Goal: Transaction & Acquisition: Purchase product/service

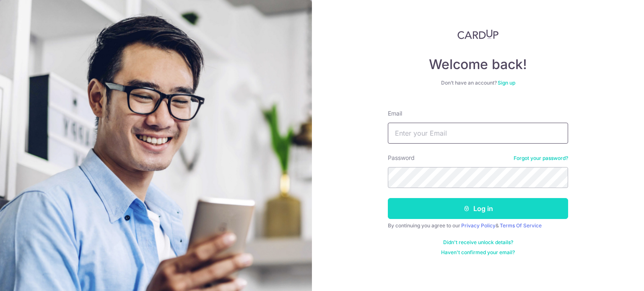
type input "[EMAIL_ADDRESS][DOMAIN_NAME]"
click at [465, 207] on icon "submit" at bounding box center [466, 208] width 7 height 7
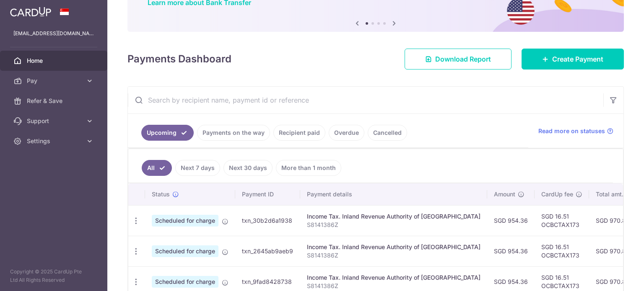
scroll to position [84, 0]
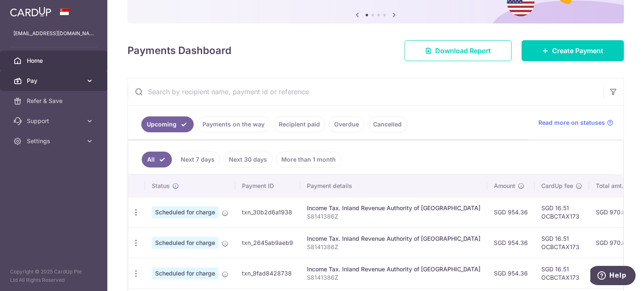
click at [41, 80] on span "Pay" at bounding box center [54, 81] width 55 height 8
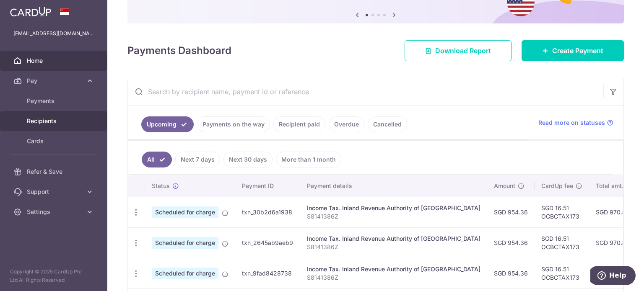
click at [56, 121] on span "Recipients" at bounding box center [54, 121] width 55 height 8
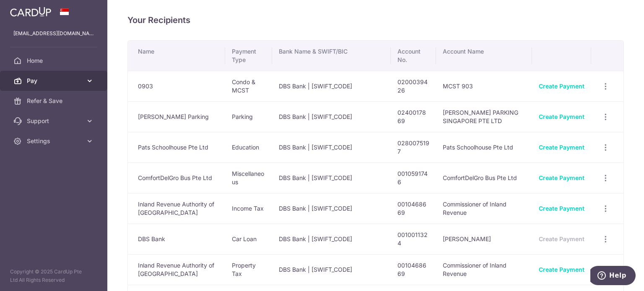
click at [44, 80] on span "Pay" at bounding box center [54, 81] width 55 height 8
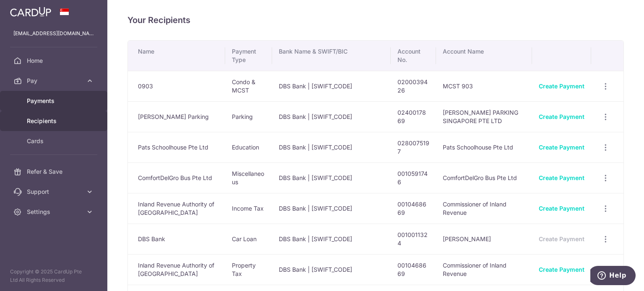
click at [52, 100] on span "Payments" at bounding box center [54, 101] width 55 height 8
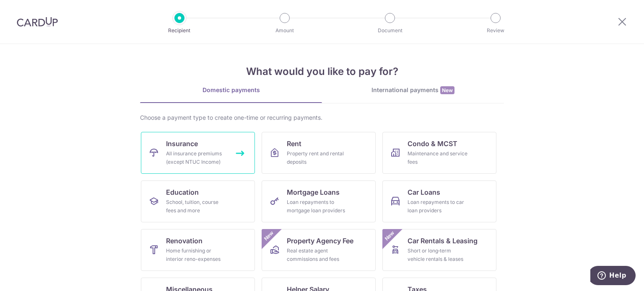
click at [206, 149] on link "Insurance All insurance premiums (except NTUC Income)" at bounding box center [198, 153] width 114 height 42
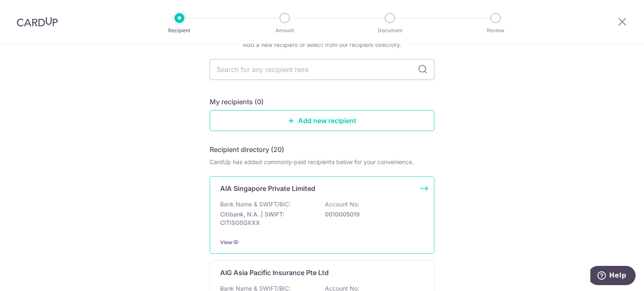
scroll to position [84, 0]
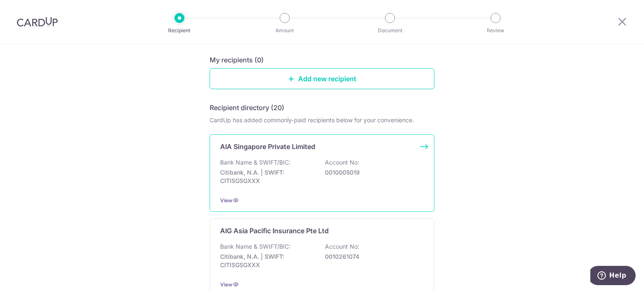
click at [421, 147] on div "AIA Singapore Private Limited Bank Name & SWIFT/BIC: Citibank, N.A. | SWIFT: CI…" at bounding box center [321, 173] width 225 height 78
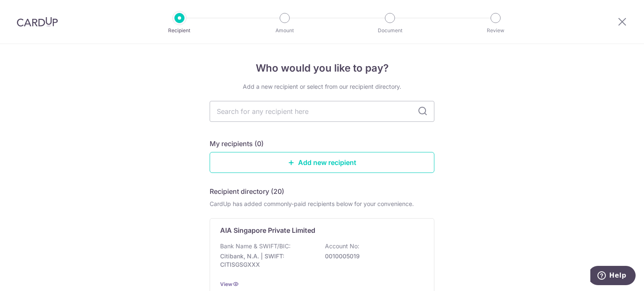
click at [49, 20] on img at bounding box center [37, 22] width 41 height 10
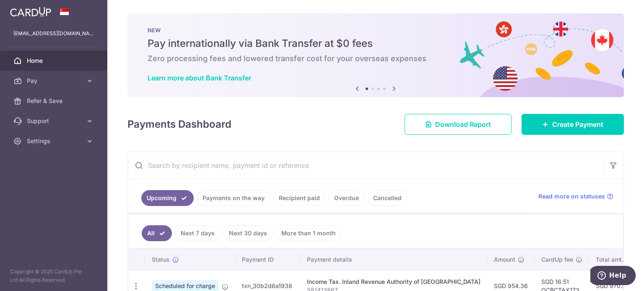
click at [205, 168] on input "text" at bounding box center [365, 165] width 475 height 27
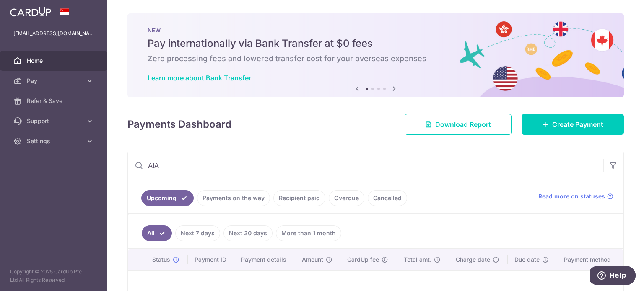
click at [284, 193] on link "Recipient paid" at bounding box center [299, 198] width 52 height 16
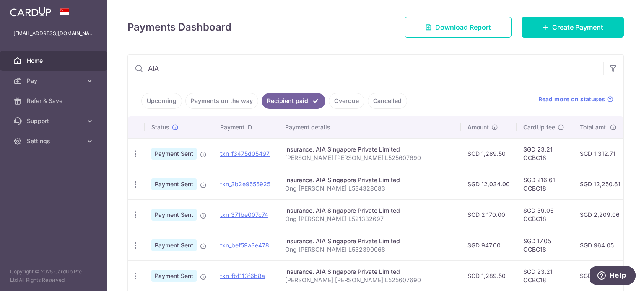
scroll to position [42, 0]
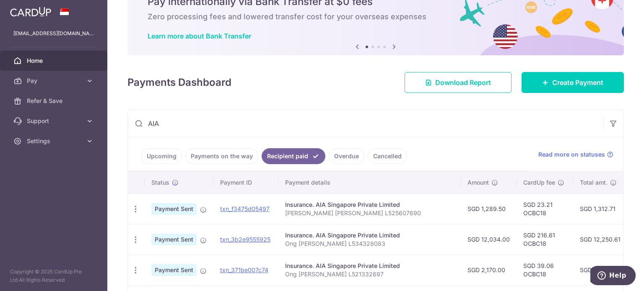
drag, startPoint x: 170, startPoint y: 117, endPoint x: 130, endPoint y: 118, distance: 40.2
click at [130, 118] on input "AIA" at bounding box center [365, 123] width 475 height 27
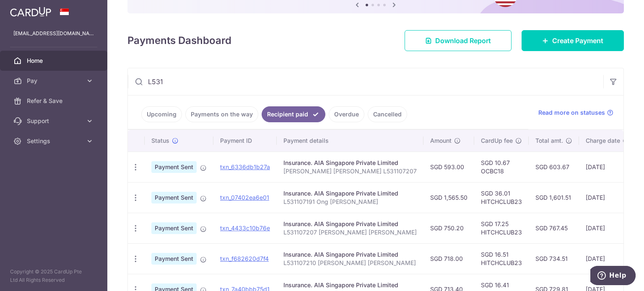
scroll to position [126, 0]
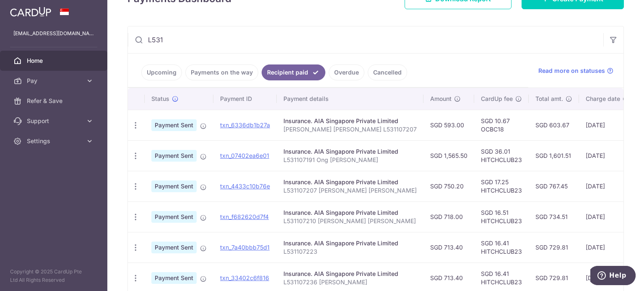
type input "L531"
drag, startPoint x: 315, startPoint y: 220, endPoint x: 282, endPoint y: 223, distance: 33.3
click at [283, 223] on p "L531107210 Yeo Wei Zhong" at bounding box center [349, 221] width 133 height 8
copy p "L531107210"
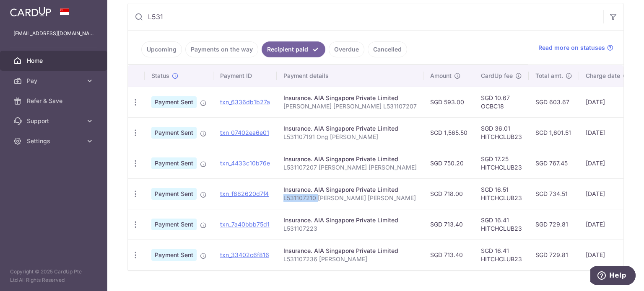
scroll to position [171, 0]
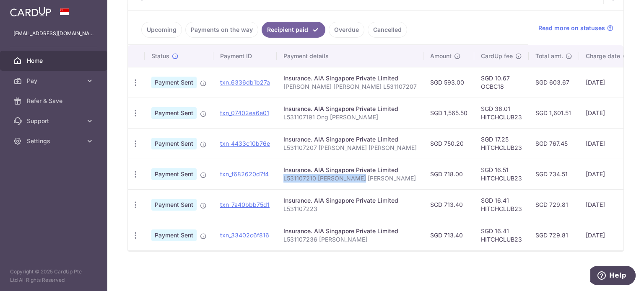
drag, startPoint x: 360, startPoint y: 173, endPoint x: 282, endPoint y: 180, distance: 79.1
click at [282, 180] on td "Insurance. AIA Singapore Private Limited L531107210 Yeo Wei Zhong" at bounding box center [350, 174] width 147 height 31
copy p "L531107210 Yeo Wei Zhong"
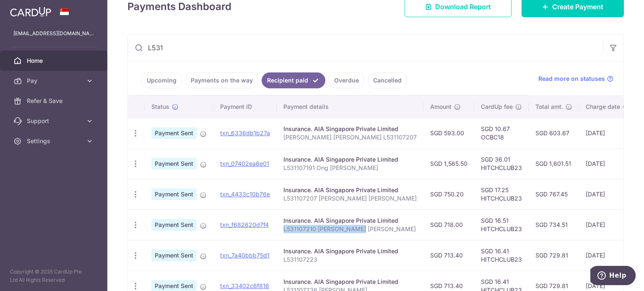
scroll to position [45, 0]
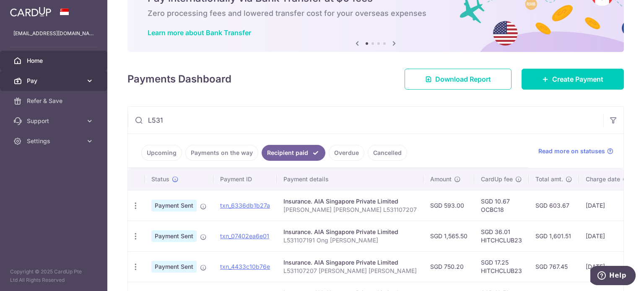
click at [95, 79] on link "Pay" at bounding box center [53, 81] width 107 height 20
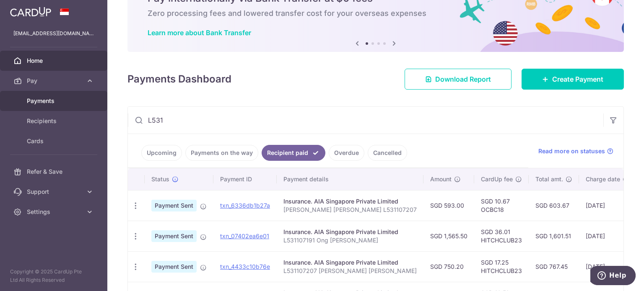
click at [52, 103] on span "Payments" at bounding box center [54, 101] width 55 height 8
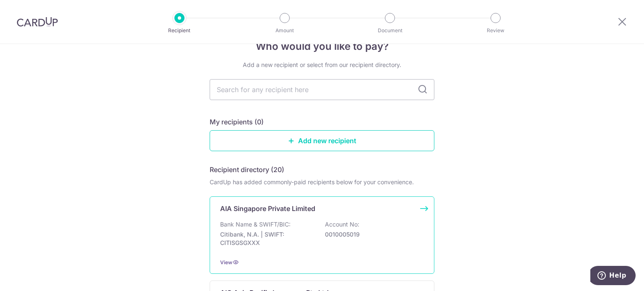
scroll to position [84, 0]
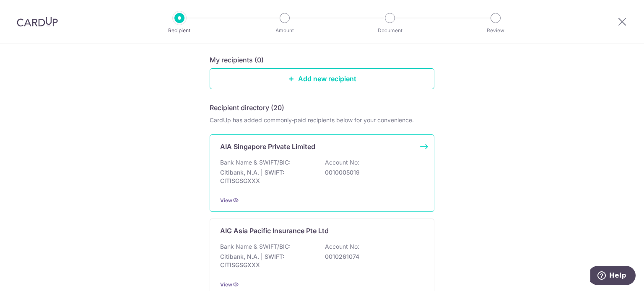
click at [308, 159] on div "Bank Name & SWIFT/BIC: Citibank, N.A. | SWIFT: CITISGSGXXX Account No: 00100050…" at bounding box center [322, 173] width 204 height 31
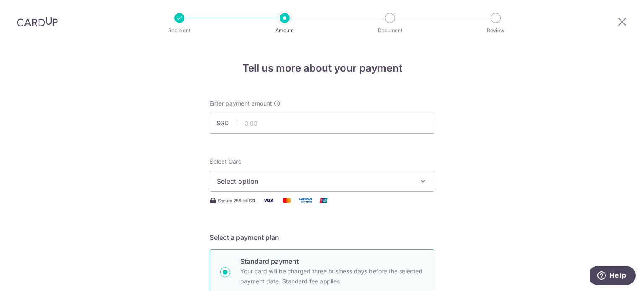
click at [239, 181] on span "Select option" at bounding box center [314, 181] width 195 height 10
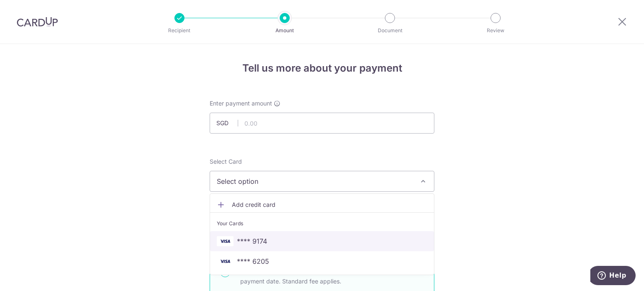
click at [248, 243] on span "**** 9174" at bounding box center [252, 241] width 30 height 10
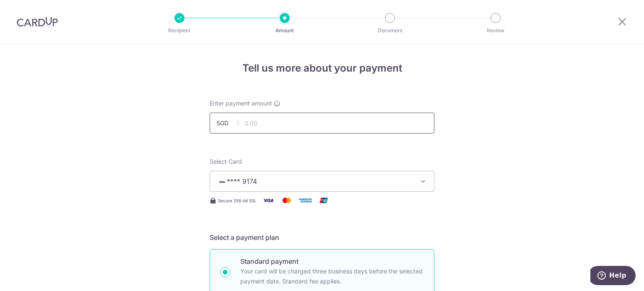
click at [248, 123] on input "text" at bounding box center [321, 123] width 225 height 21
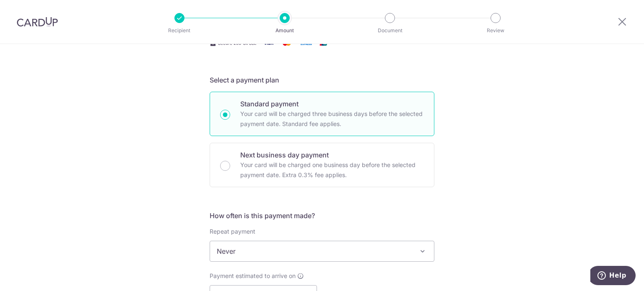
scroll to position [209, 0]
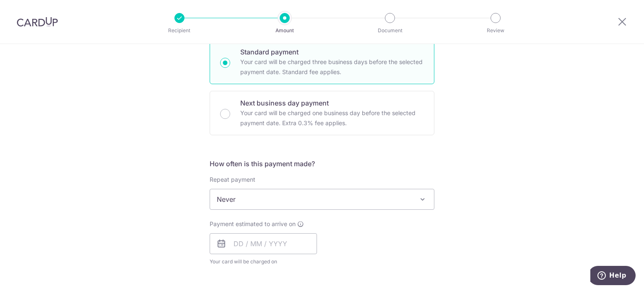
click at [240, 200] on span "Never" at bounding box center [322, 199] width 224 height 20
type input "502.00"
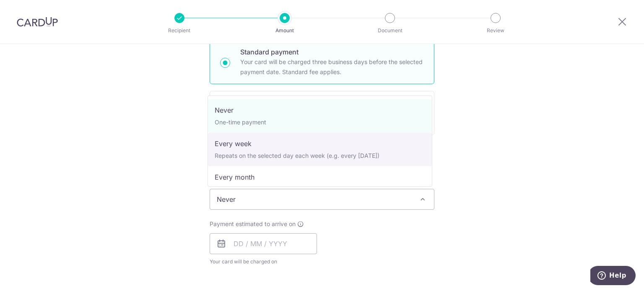
select select "2"
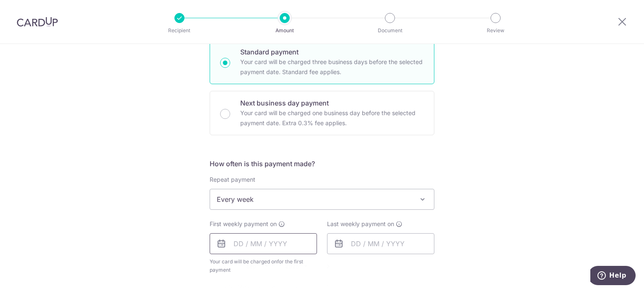
click at [274, 242] on input "text" at bounding box center [262, 243] width 107 height 21
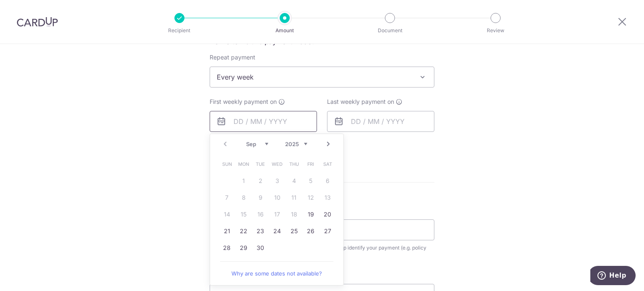
scroll to position [335, 0]
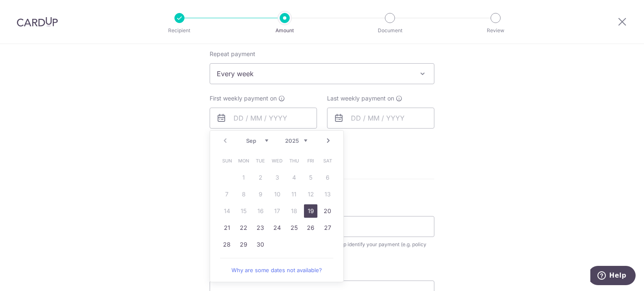
click at [308, 212] on link "19" at bounding box center [310, 210] width 13 height 13
type input "19/09/2025"
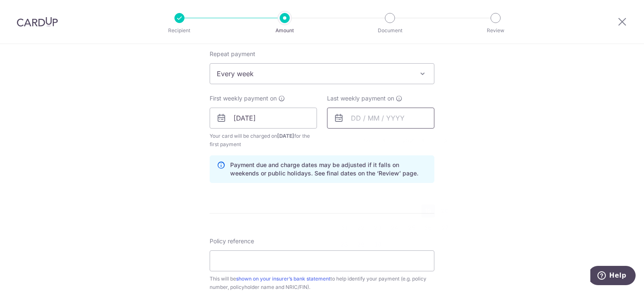
click at [368, 119] on input "text" at bounding box center [380, 118] width 107 height 21
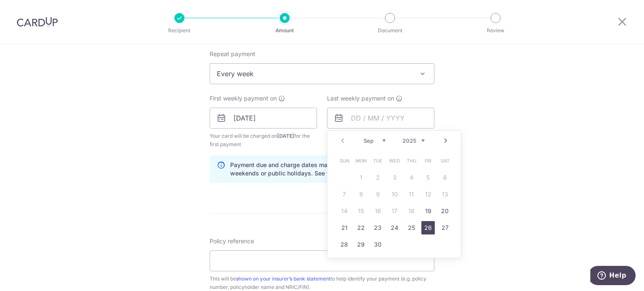
click at [423, 226] on link "26" at bounding box center [427, 227] width 13 height 13
type input "26/09/2025"
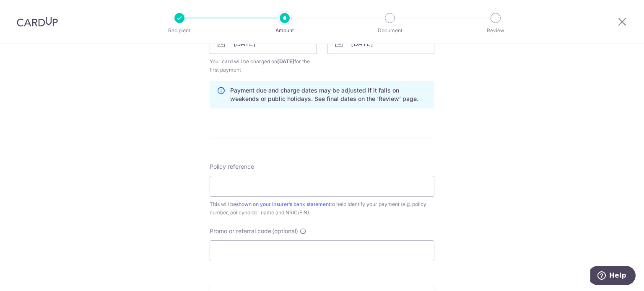
scroll to position [419, 0]
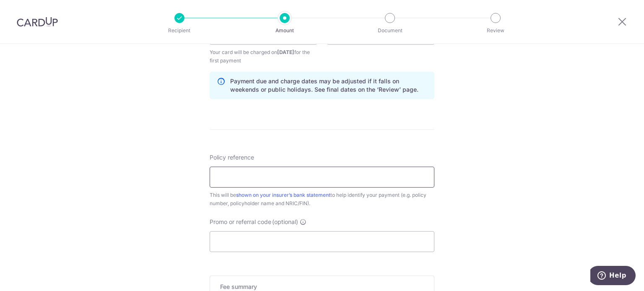
click at [235, 184] on input "Policy reference" at bounding box center [321, 177] width 225 height 21
paste input "L531107210 [PERSON_NAME] [PERSON_NAME]"
type input "L531107210 [PERSON_NAME] [PERSON_NAME]"
click at [251, 239] on input "Promo or referral code (optional)" at bounding box center [321, 241] width 225 height 21
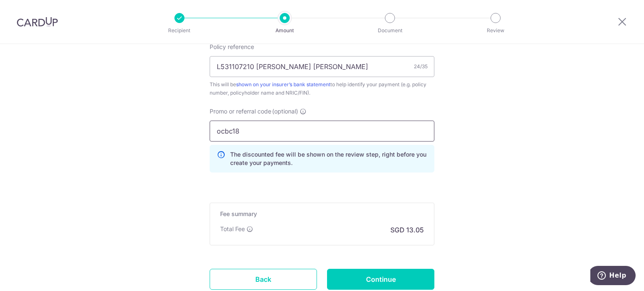
scroll to position [545, 0]
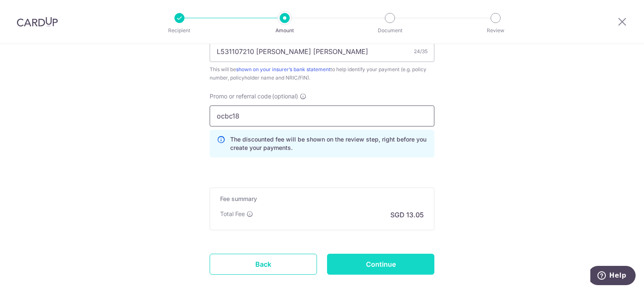
type input "ocbc18"
click at [373, 266] on input "Continue" at bounding box center [380, 264] width 107 height 21
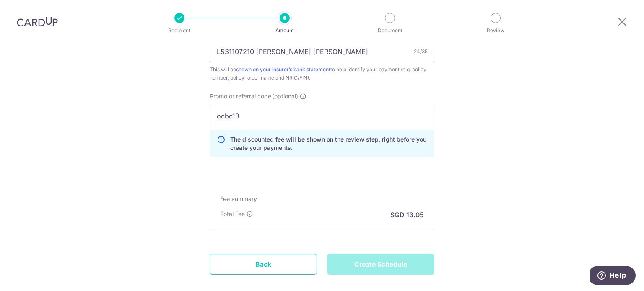
type input "Create Schedule"
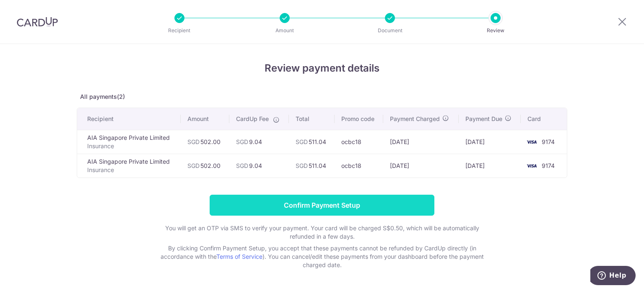
click at [319, 202] on input "Confirm Payment Setup" at bounding box center [321, 205] width 225 height 21
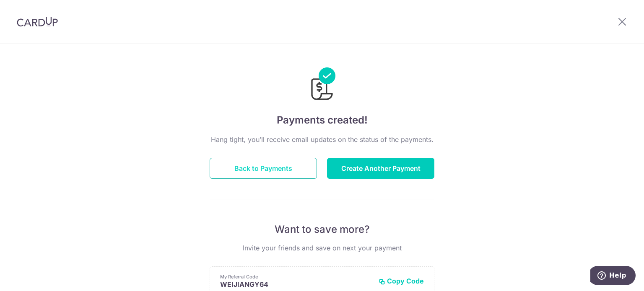
click at [270, 168] on button "Back to Payments" at bounding box center [262, 168] width 107 height 21
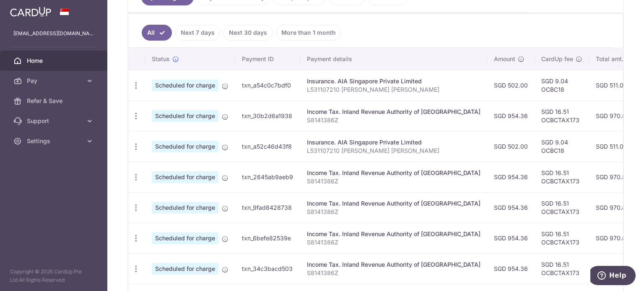
scroll to position [261, 0]
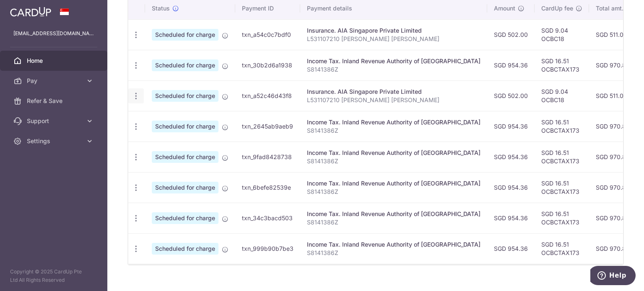
click at [135, 93] on icon "button" at bounding box center [136, 96] width 9 height 9
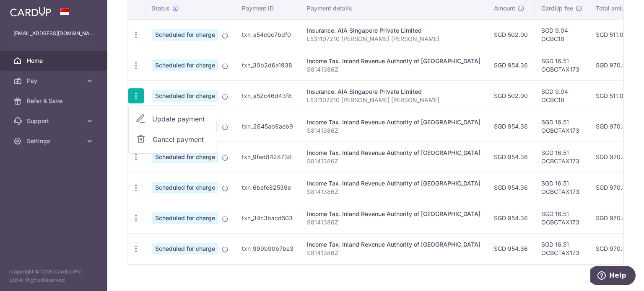
click at [153, 138] on span "Cancel payment" at bounding box center [181, 139] width 56 height 10
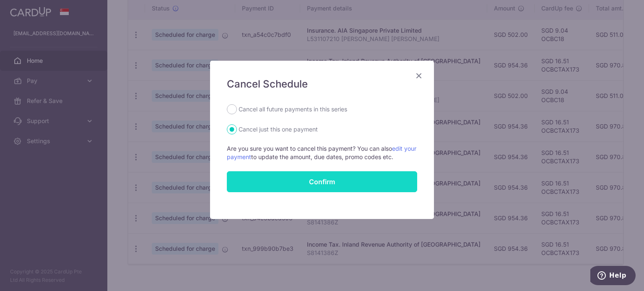
click at [327, 183] on button "Confirm" at bounding box center [322, 181] width 190 height 21
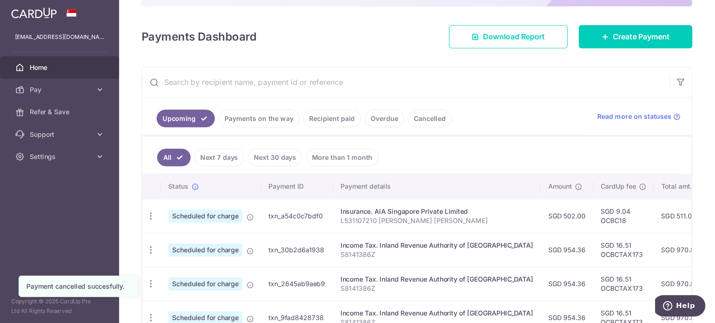
scroll to position [121, 0]
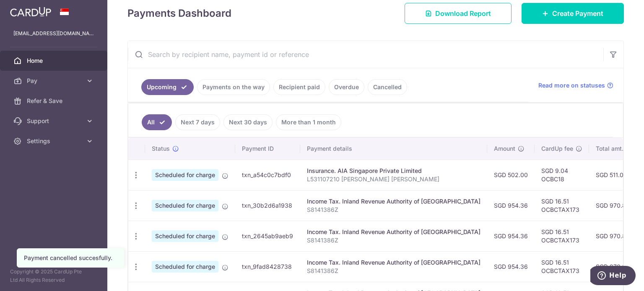
drag, startPoint x: 590, startPoint y: 171, endPoint x: 501, endPoint y: 176, distance: 89.4
click at [501, 177] on tr "Update payment Cancel payment Scheduled for charge txn_a54c0c7bdf0 Insurance. A…" at bounding box center [467, 175] width 679 height 31
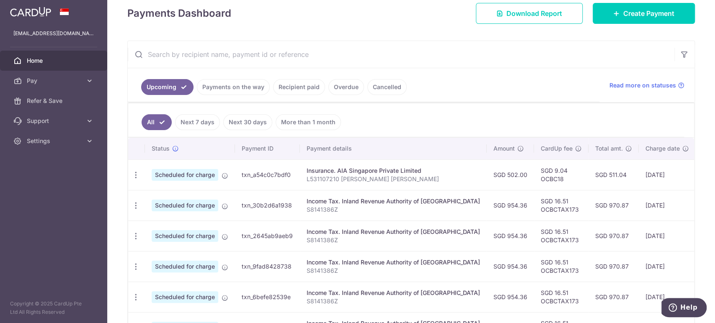
click at [643, 137] on div "× Pause Schedule Pause all future payments in this series Pause just this one p…" at bounding box center [411, 161] width 608 height 323
click at [589, 173] on td "SGD 511.04" at bounding box center [614, 175] width 50 height 31
copy td "511.04"
drag, startPoint x: 380, startPoint y: 178, endPoint x: 303, endPoint y: 181, distance: 76.3
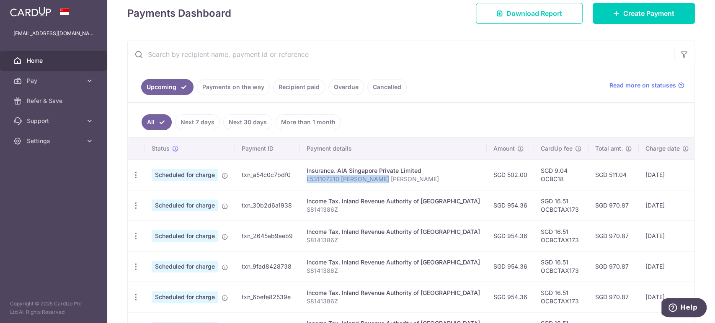
click at [303, 181] on td "Insurance. AIA Singapore Private Limited L531107210 [PERSON_NAME] [PERSON_NAME]" at bounding box center [393, 175] width 187 height 31
copy p "L531107210 [PERSON_NAME] [PERSON_NAME]"
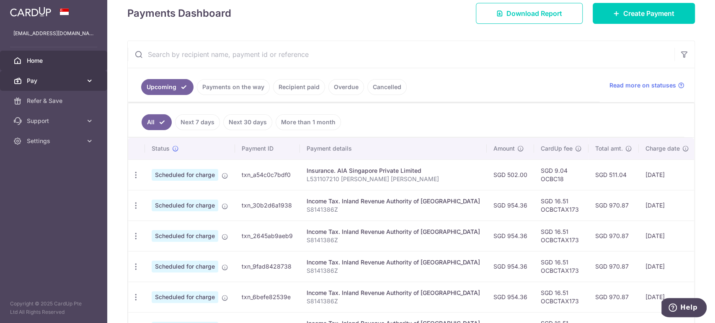
click at [35, 79] on span "Pay" at bounding box center [54, 81] width 55 height 8
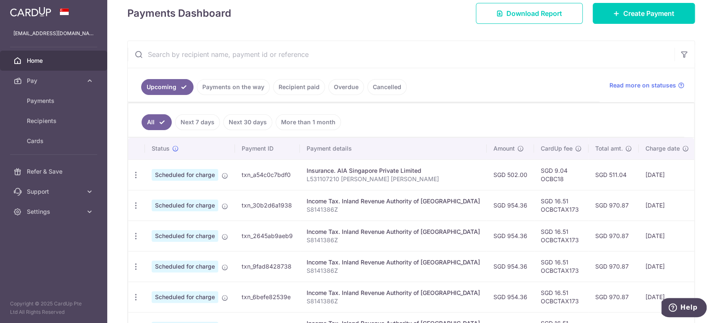
click at [235, 59] on input "text" at bounding box center [401, 54] width 547 height 27
click at [236, 58] on input "text" at bounding box center [401, 54] width 547 height 27
click at [309, 89] on link "Recipient paid" at bounding box center [299, 87] width 52 height 16
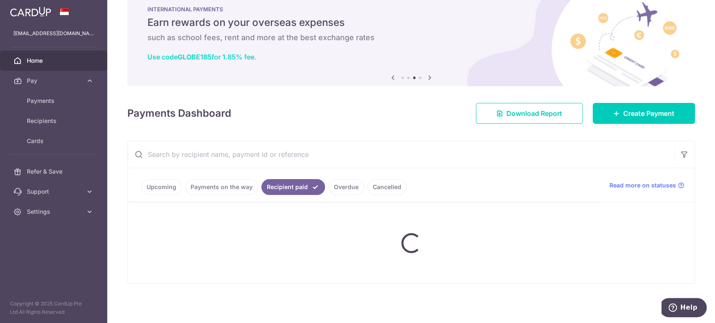
scroll to position [20, 0]
click at [218, 151] on input "text" at bounding box center [401, 155] width 547 height 27
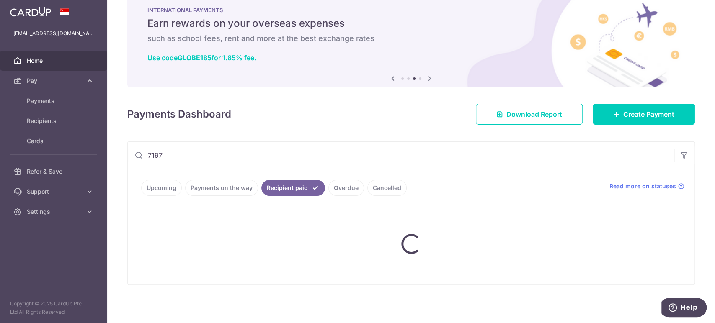
type input "7197"
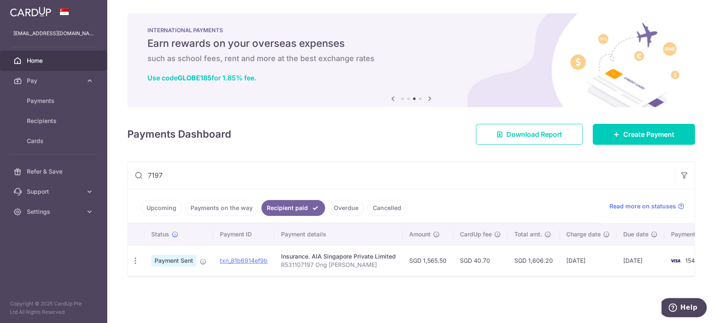
scroll to position [0, 0]
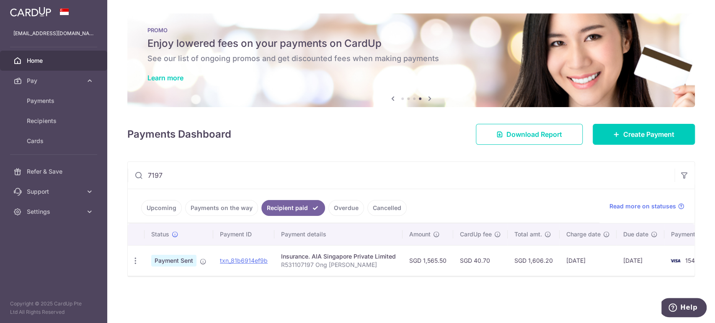
drag, startPoint x: 165, startPoint y: 173, endPoint x: 141, endPoint y: 173, distance: 24.3
click at [141, 173] on div "7197" at bounding box center [401, 175] width 547 height 27
click at [39, 98] on span "Payments" at bounding box center [54, 101] width 55 height 8
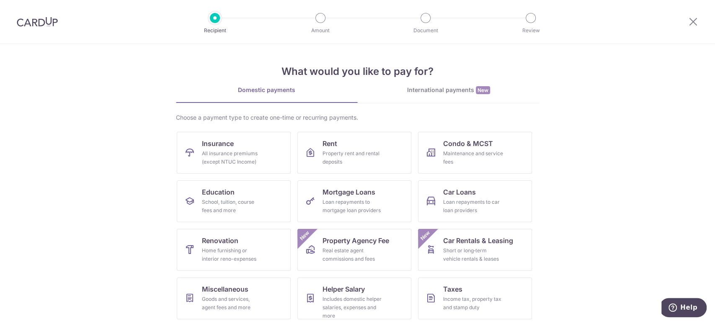
click at [31, 25] on img at bounding box center [37, 22] width 41 height 10
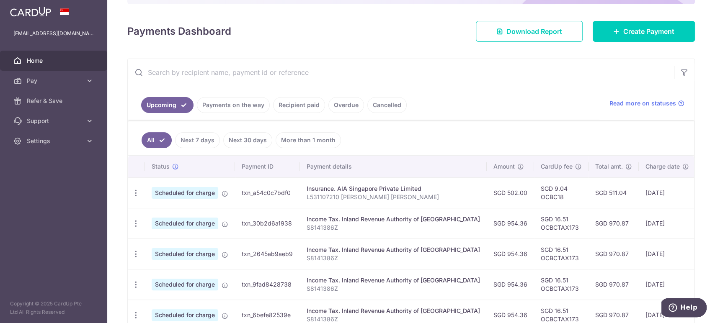
scroll to position [140, 0]
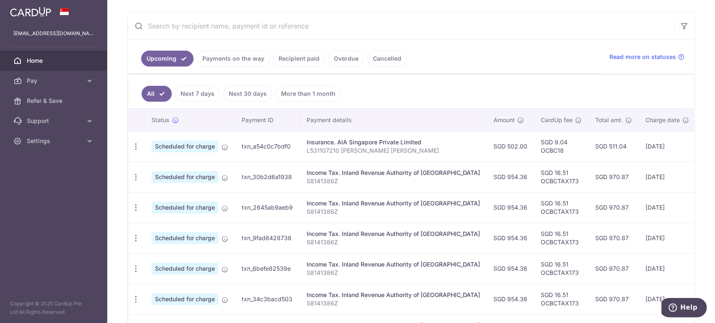
drag, startPoint x: 225, startPoint y: 59, endPoint x: 300, endPoint y: 59, distance: 74.6
click at [300, 59] on ul "Upcoming Payments on the way Recipient paid Overdue Cancelled" at bounding box center [364, 57] width 472 height 34
click at [300, 59] on link "Recipient paid" at bounding box center [299, 59] width 52 height 16
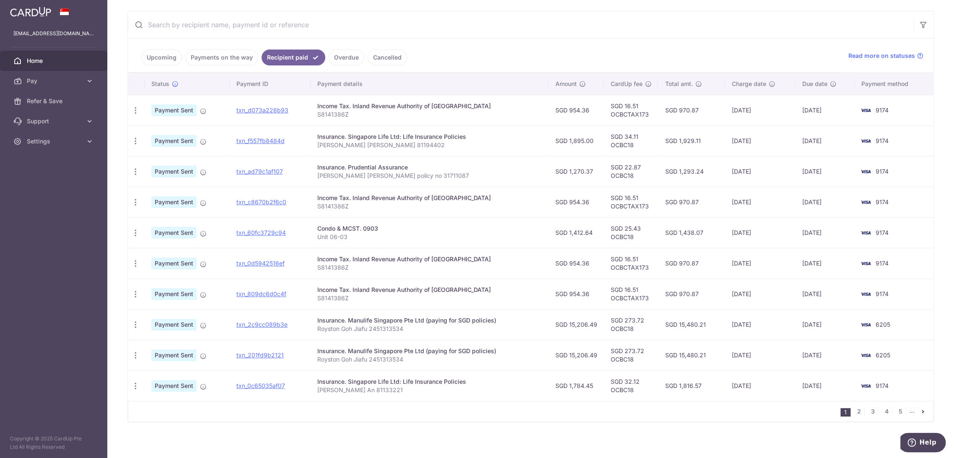
scroll to position [153, 0]
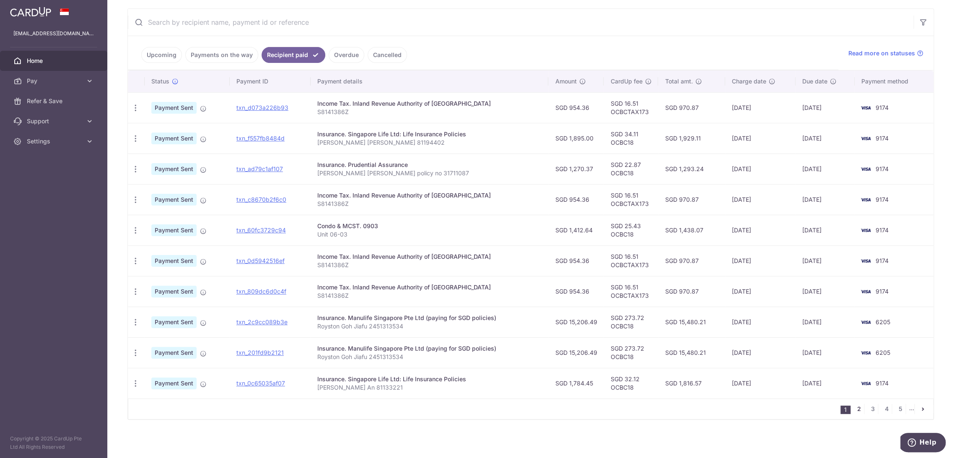
click at [715, 323] on link "2" at bounding box center [858, 408] width 10 height 10
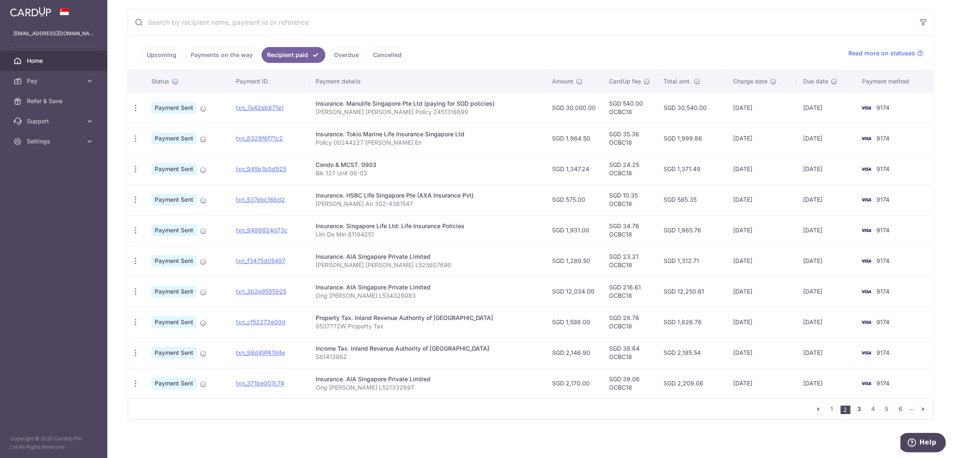
click at [715, 323] on link "3" at bounding box center [858, 408] width 10 height 10
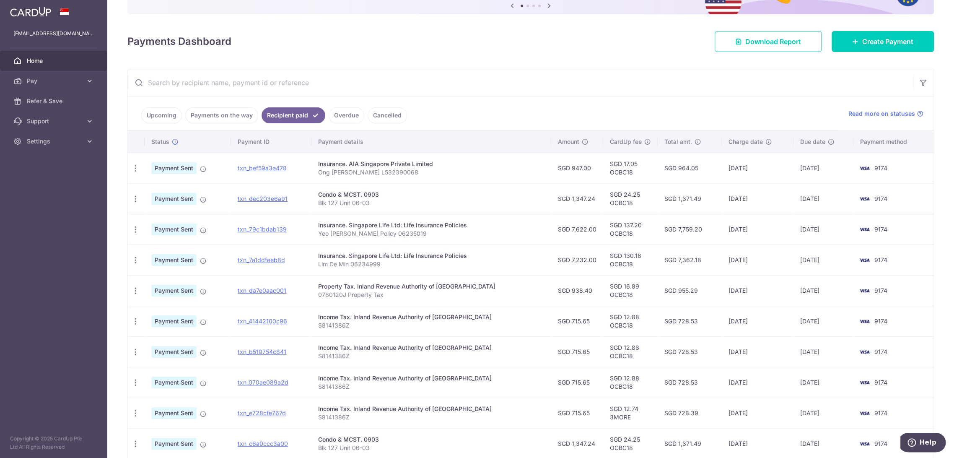
scroll to position [140, 0]
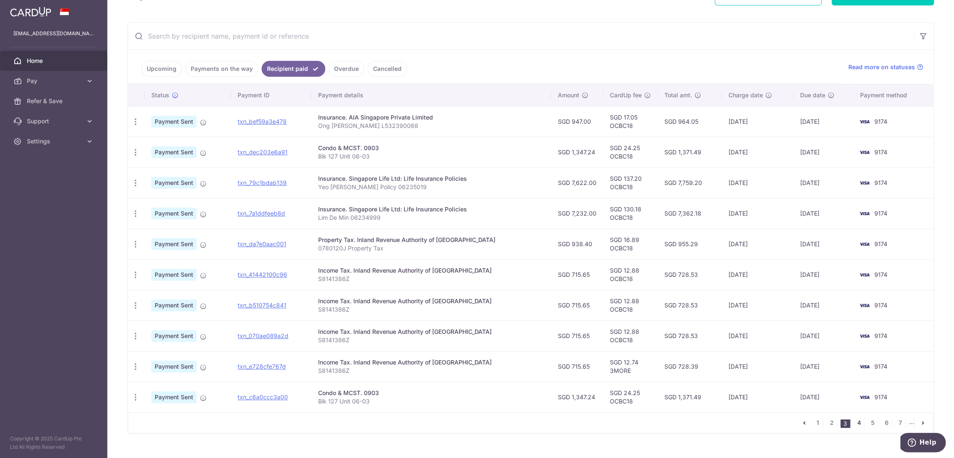
click at [715, 323] on link "4" at bounding box center [858, 422] width 10 height 10
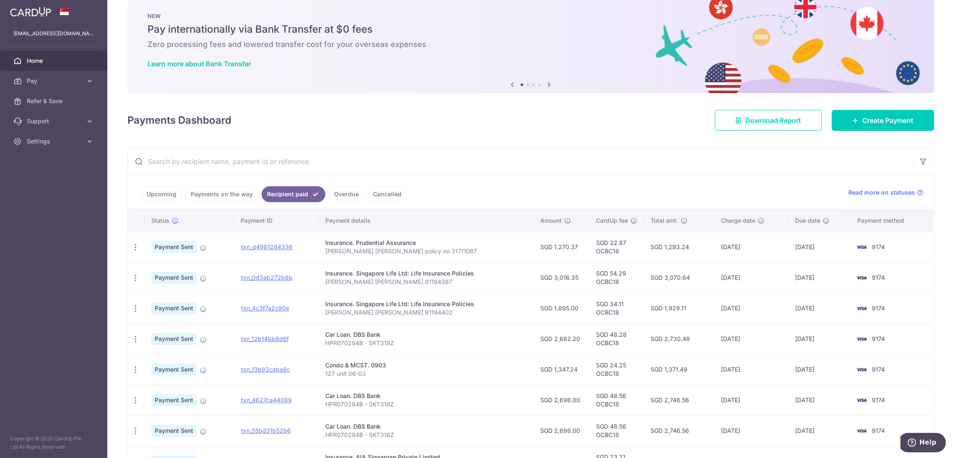
scroll to position [0, 0]
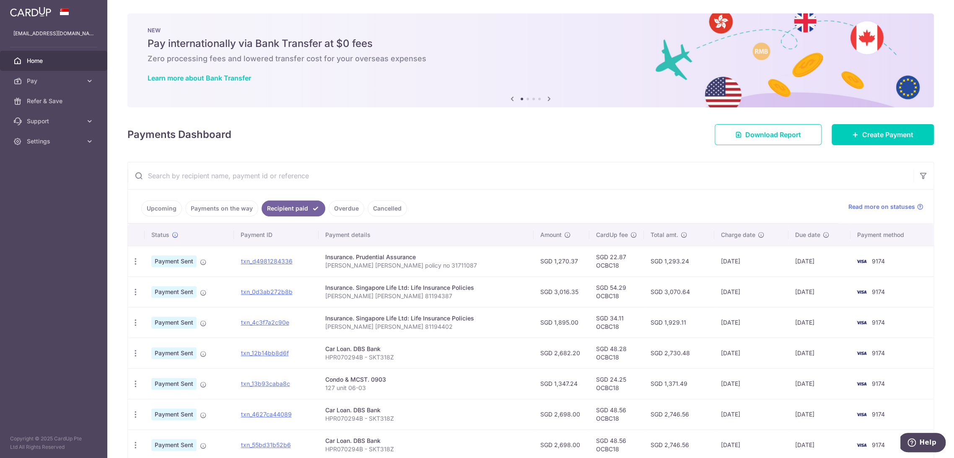
click at [227, 173] on input "text" at bounding box center [520, 175] width 785 height 27
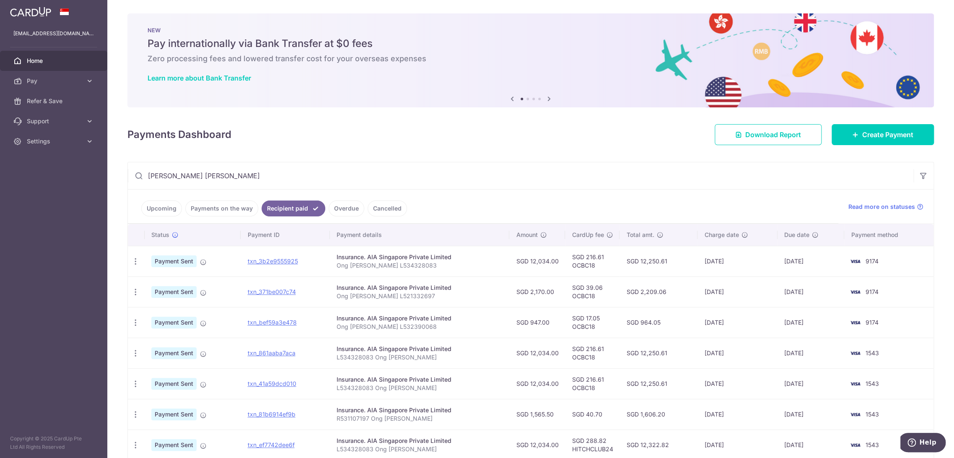
type input "ong kim kwee"
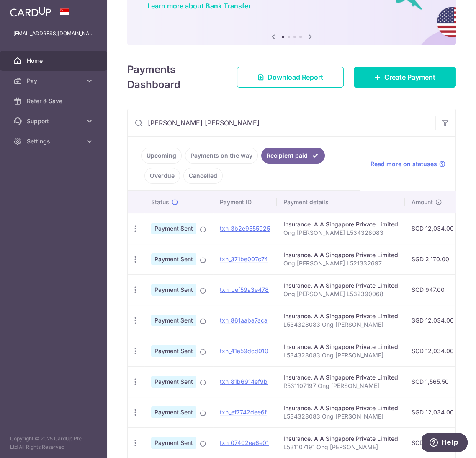
scroll to position [93, 0]
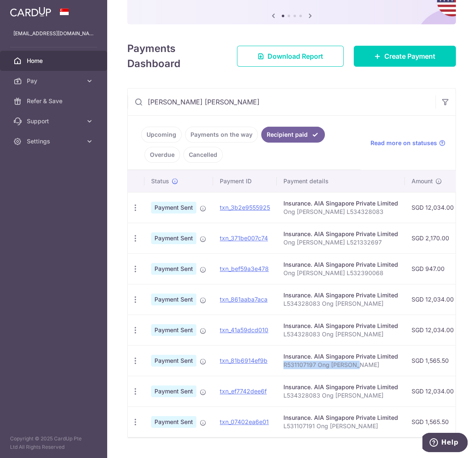
drag, startPoint x: 357, startPoint y: 365, endPoint x: 282, endPoint y: 367, distance: 75.9
click at [282, 323] on td "Insurance. AIA Singapore Private Limited R531107197 Ong Kim Kwee" at bounding box center [341, 360] width 128 height 31
copy p "R531107197 Ong Kim Kwee"
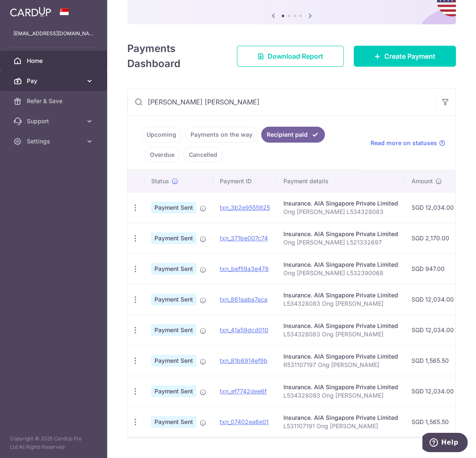
click at [46, 86] on link "Pay" at bounding box center [53, 81] width 107 height 20
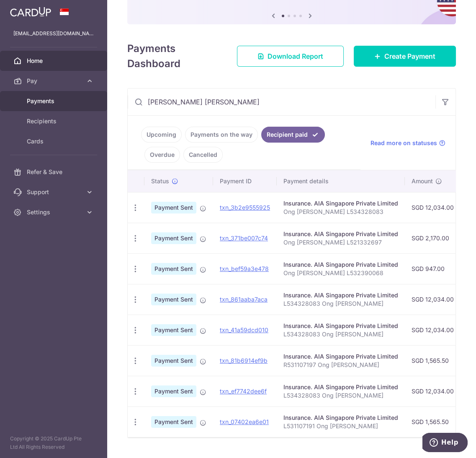
click at [50, 103] on span "Payments" at bounding box center [54, 101] width 55 height 8
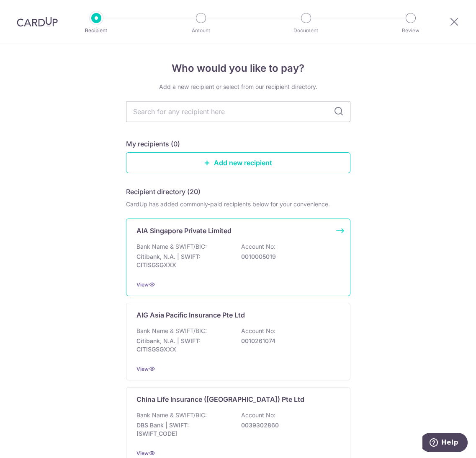
click at [197, 230] on p "AIA Singapore Private Limited" at bounding box center [184, 230] width 95 height 10
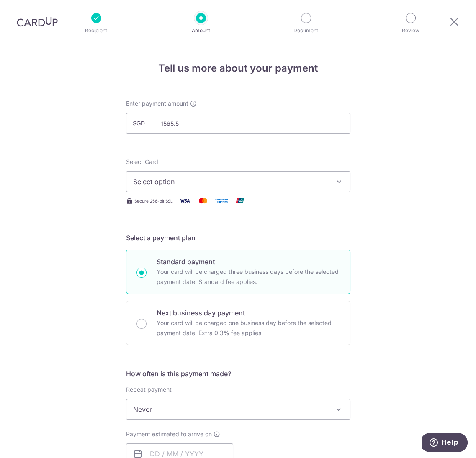
type input "1,565.50"
click at [185, 183] on span "Select option" at bounding box center [230, 181] width 195 height 10
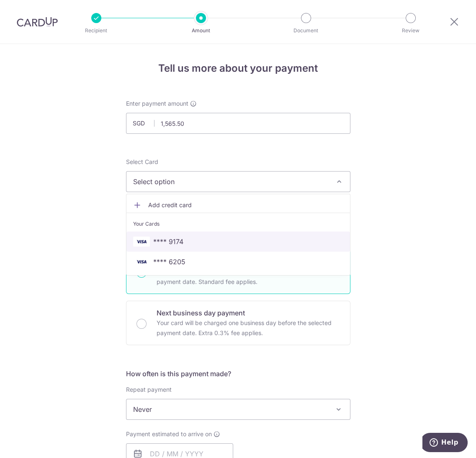
click at [179, 244] on span "**** 9174" at bounding box center [168, 241] width 30 height 10
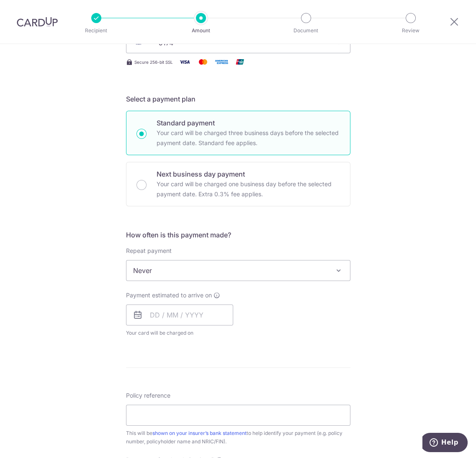
scroll to position [140, 0]
click at [168, 313] on input "text" at bounding box center [179, 313] width 107 height 21
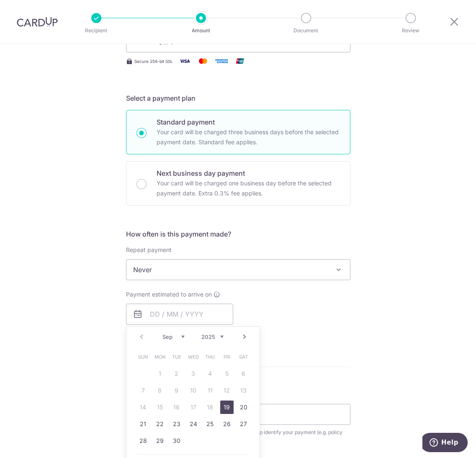
click at [226, 406] on link "19" at bounding box center [226, 406] width 13 height 13
type input "19/09/2025"
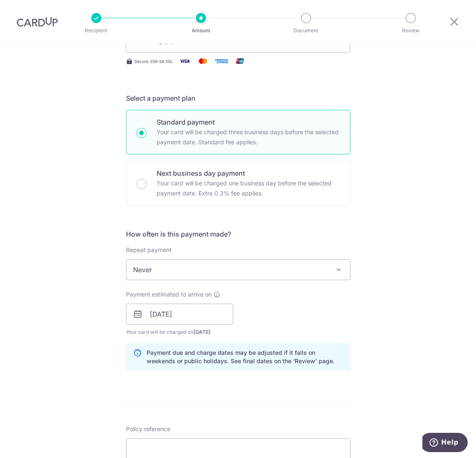
scroll to position [279, 0]
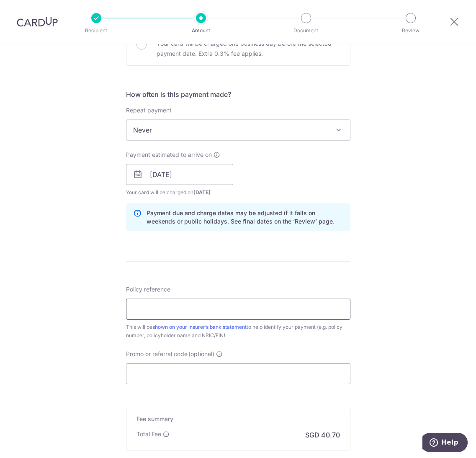
click at [149, 308] on input "Policy reference" at bounding box center [238, 308] width 225 height 21
paste input "R531107197 Ong Kim Kwee"
drag, startPoint x: 225, startPoint y: 305, endPoint x: 168, endPoint y: 308, distance: 56.2
click at [168, 308] on input "R531107197 Ong Kim Kwee" at bounding box center [238, 308] width 225 height 21
click at [130, 308] on input "R531107197" at bounding box center [238, 308] width 225 height 21
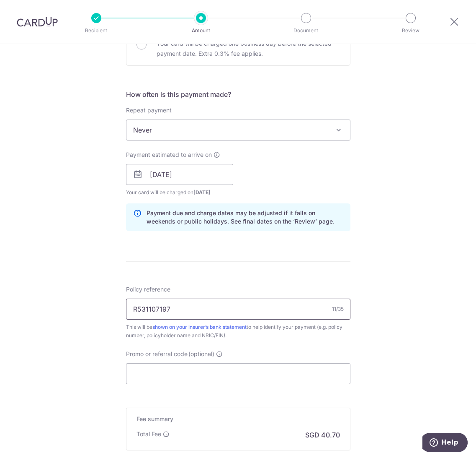
paste input "Ong Kim Kwee"
click at [235, 308] on input "Ong Kim Kwee L531107197" at bounding box center [238, 308] width 225 height 21
type input "Ong Kim Kwee L531107197"
click at [287, 369] on input "Promo or referral code (optional)" at bounding box center [238, 373] width 225 height 21
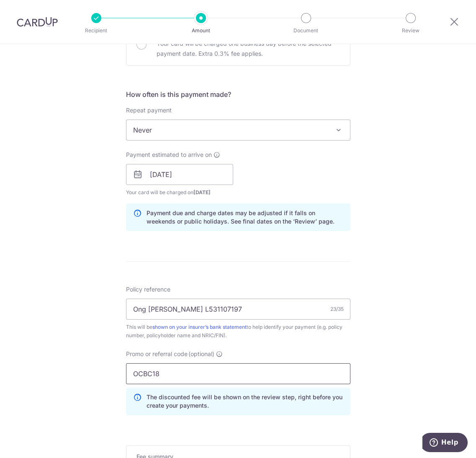
type input "OCBC18"
click at [183, 132] on span "Never" at bounding box center [239, 130] width 224 height 20
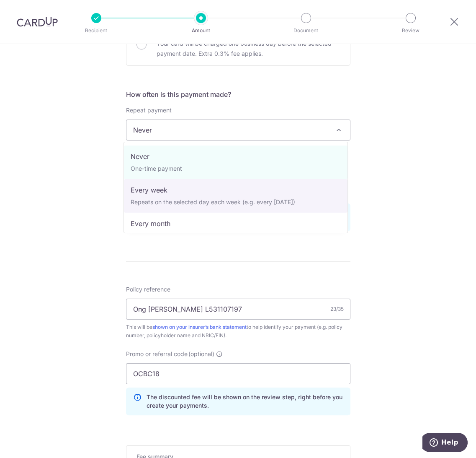
select select "2"
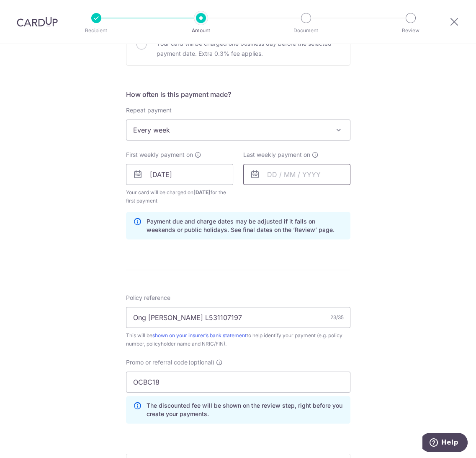
click at [291, 172] on input "text" at bounding box center [296, 174] width 107 height 21
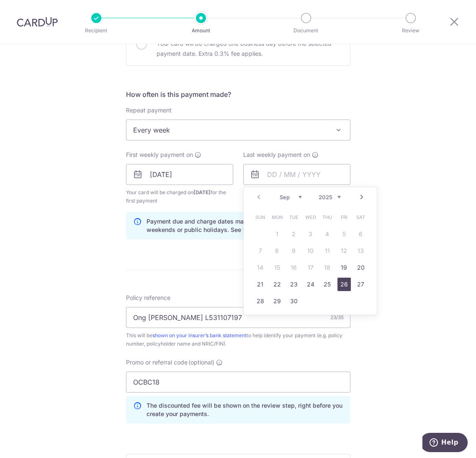
click at [339, 283] on link "26" at bounding box center [344, 283] width 13 height 13
type input "26/09/2025"
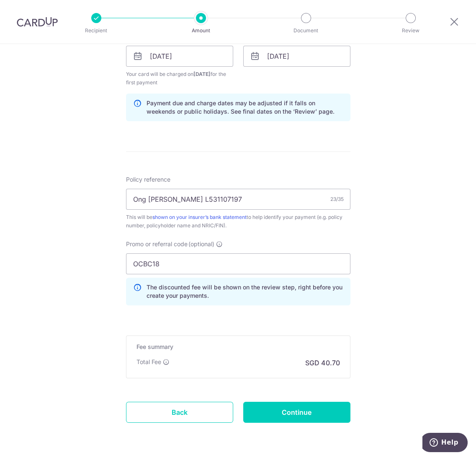
scroll to position [419, 0]
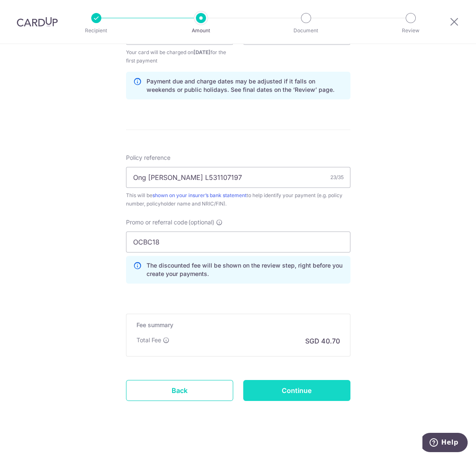
click at [318, 388] on input "Continue" at bounding box center [296, 390] width 107 height 21
type input "Create Schedule"
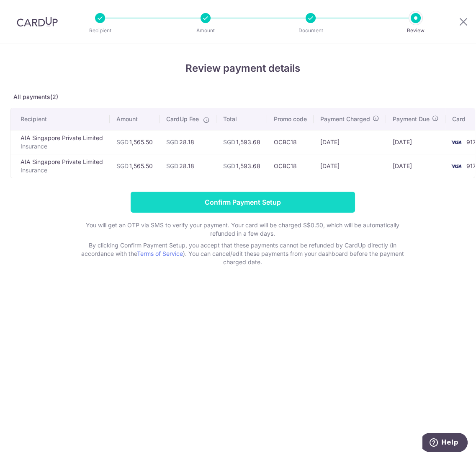
click at [339, 208] on input "Confirm Payment Setup" at bounding box center [243, 201] width 225 height 21
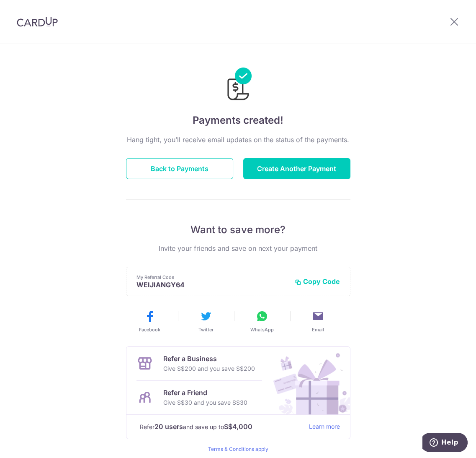
click at [187, 172] on button "Back to Payments" at bounding box center [179, 168] width 107 height 21
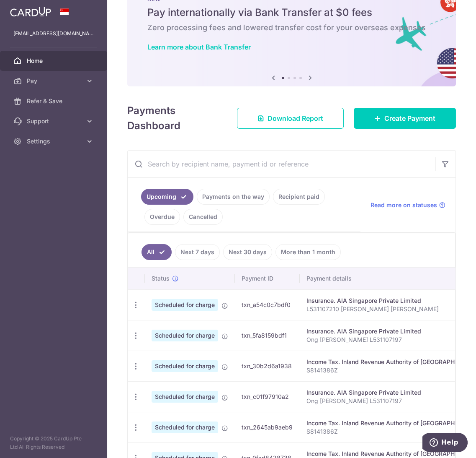
scroll to position [47, 0]
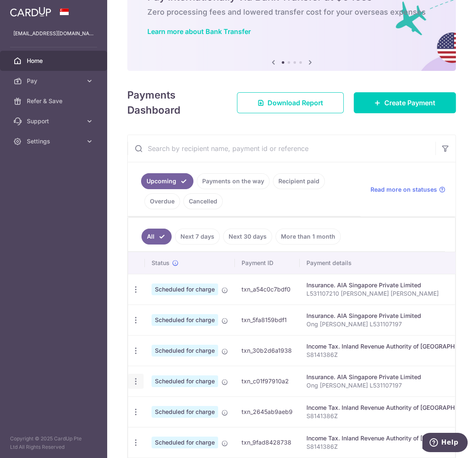
click at [135, 382] on icon "button" at bounding box center [136, 381] width 9 height 9
click at [163, 424] on span "Cancel payment" at bounding box center [181, 424] width 56 height 10
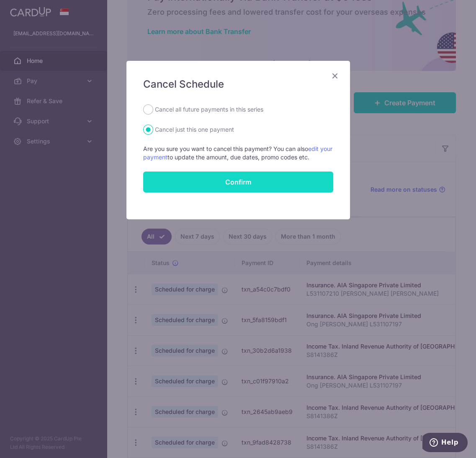
click at [249, 182] on button "Confirm" at bounding box center [238, 181] width 190 height 21
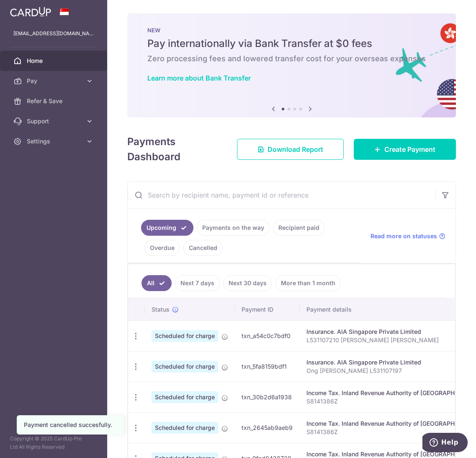
click at [380, 349] on td "Insurance. AIA Singapore Private Limited L531107210 [PERSON_NAME] [PERSON_NAME]" at bounding box center [393, 335] width 187 height 31
drag, startPoint x: 380, startPoint y: 369, endPoint x: 304, endPoint y: 376, distance: 75.7
click at [304, 376] on td "Insurance. AIA Singapore Private Limited Ong [PERSON_NAME] L531107197" at bounding box center [393, 366] width 187 height 31
copy p "Ong [PERSON_NAME] L531107197"
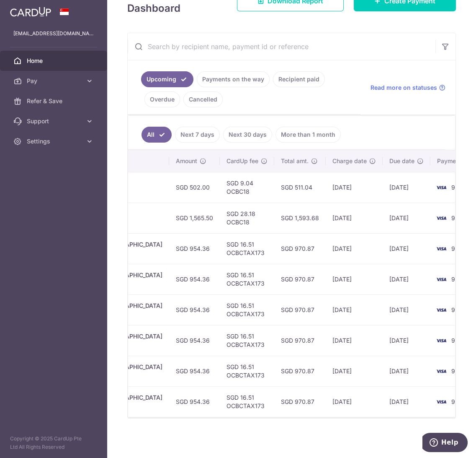
scroll to position [0, 320]
click at [178, 212] on td "SGD 1,565.50" at bounding box center [192, 217] width 51 height 31
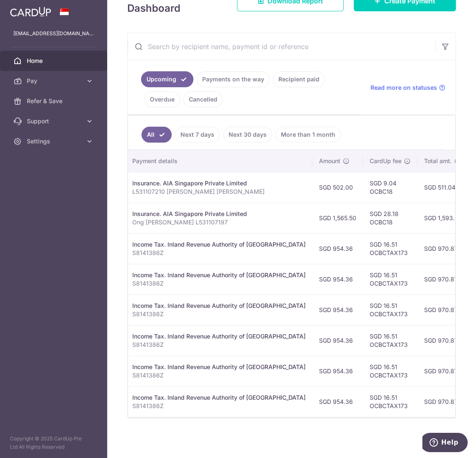
scroll to position [0, 171]
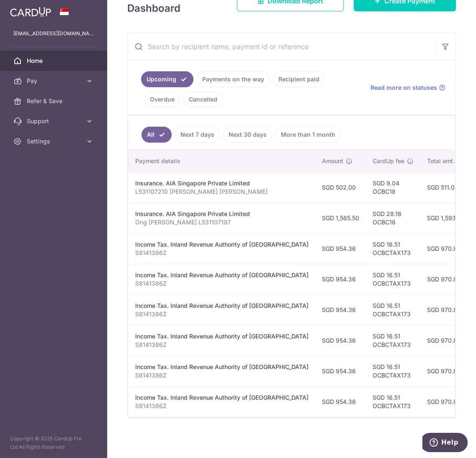
click at [203, 218] on p "Ong [PERSON_NAME] L531107197" at bounding box center [221, 222] width 173 height 8
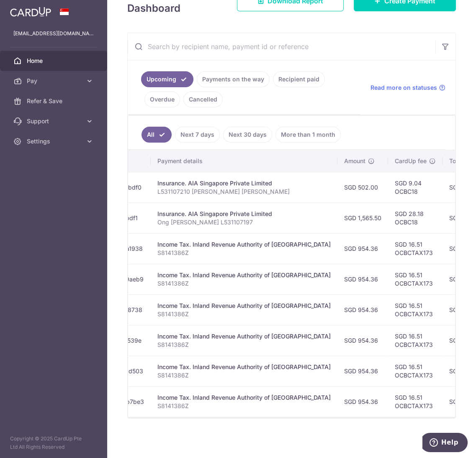
drag, startPoint x: 207, startPoint y: 217, endPoint x: 134, endPoint y: 219, distance: 72.9
click at [134, 219] on tr "Update payment Cancel payment Scheduled for charge txn_5fa8159bdf1 Insurance. A…" at bounding box center [321, 217] width 684 height 31
click at [172, 219] on p "Ong [PERSON_NAME] L531107197" at bounding box center [245, 222] width 173 height 8
drag, startPoint x: 160, startPoint y: 217, endPoint x: 231, endPoint y: 221, distance: 70.5
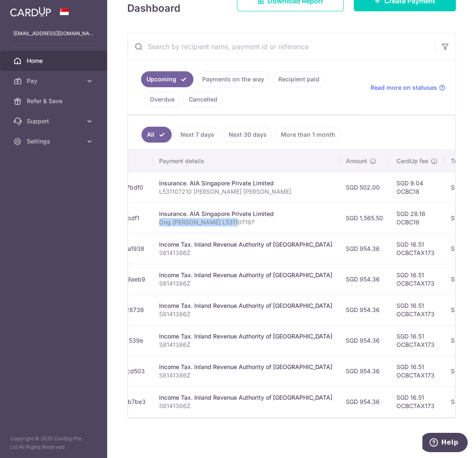
click at [231, 221] on p "Ong [PERSON_NAME] L531107197" at bounding box center [245, 222] width 173 height 8
copy p "Ong [PERSON_NAME] L531107197"
